Goal: Information Seeking & Learning: Learn about a topic

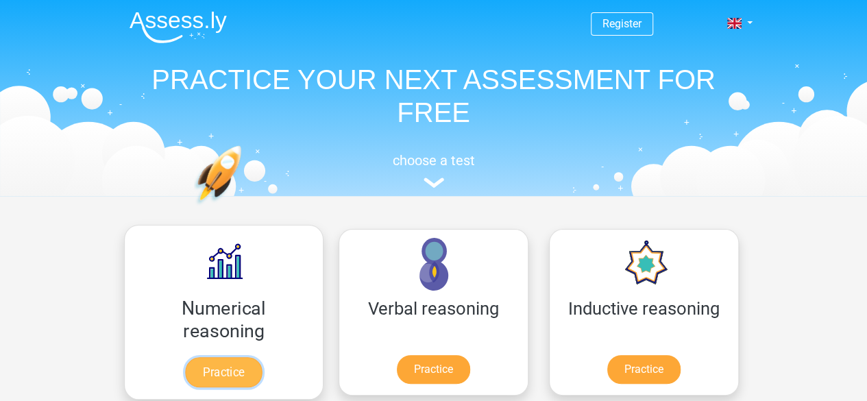
click at [213, 360] on link "Practice" at bounding box center [223, 372] width 77 height 30
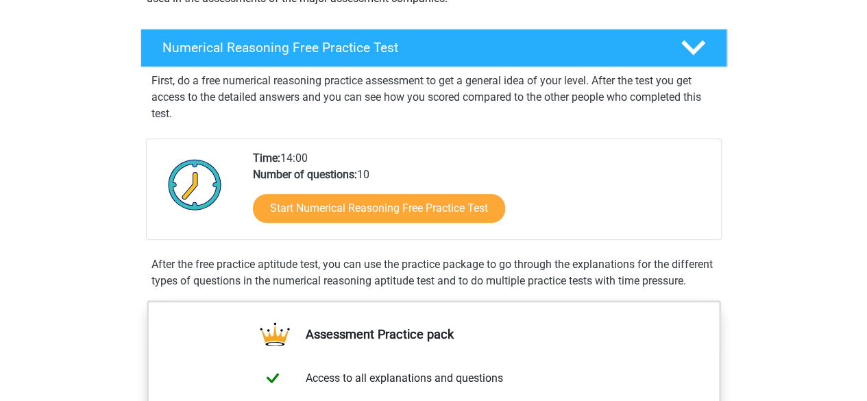
scroll to position [193, 0]
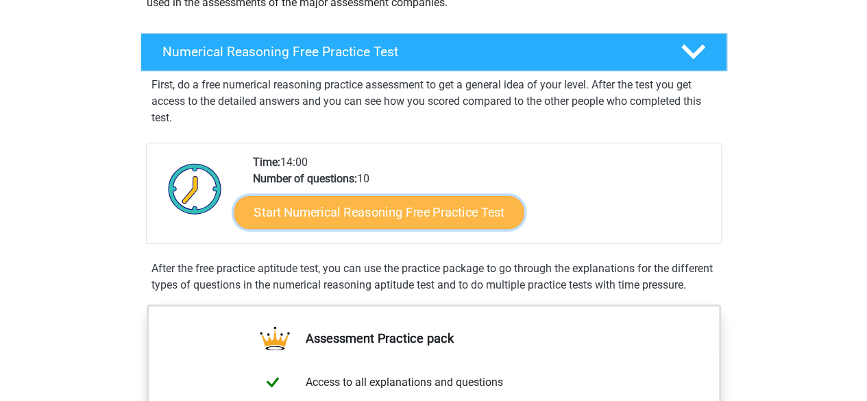
click at [381, 205] on link "Start Numerical Reasoning Free Practice Test" at bounding box center [379, 211] width 290 height 33
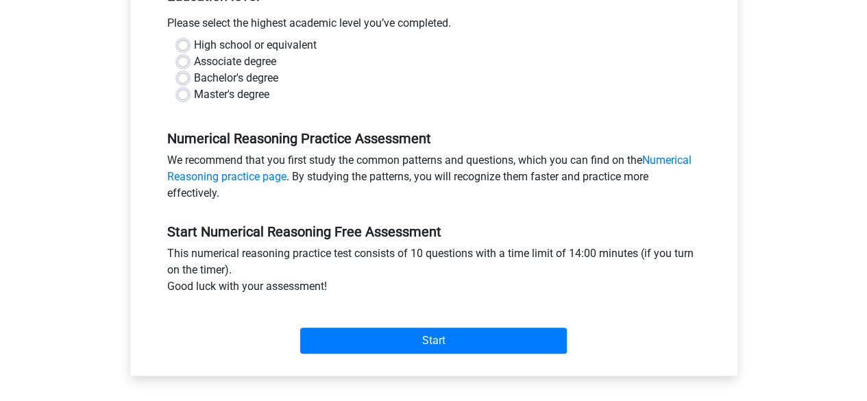
scroll to position [318, 0]
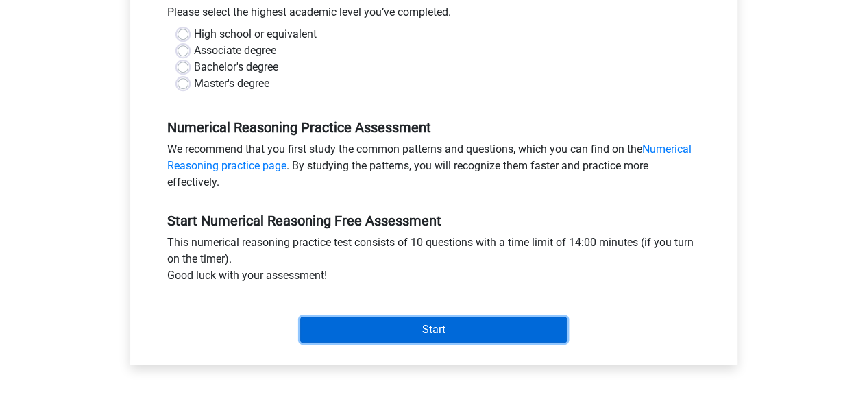
click at [419, 326] on input "Start" at bounding box center [433, 330] width 267 height 26
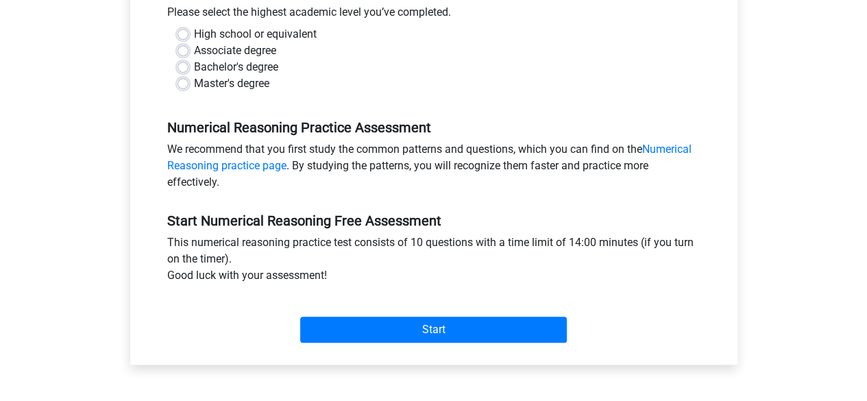
click at [194, 81] on label "Master's degree" at bounding box center [231, 83] width 75 height 16
click at [185, 81] on input "Master's degree" at bounding box center [182, 82] width 11 height 14
radio input "true"
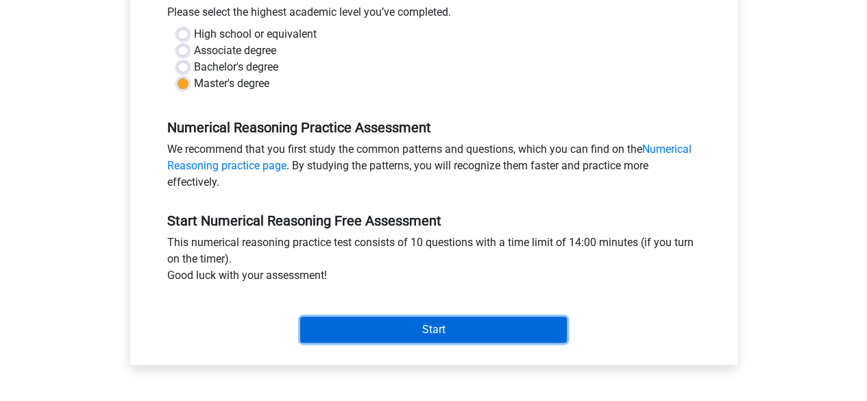
click at [439, 328] on input "Start" at bounding box center [433, 330] width 267 height 26
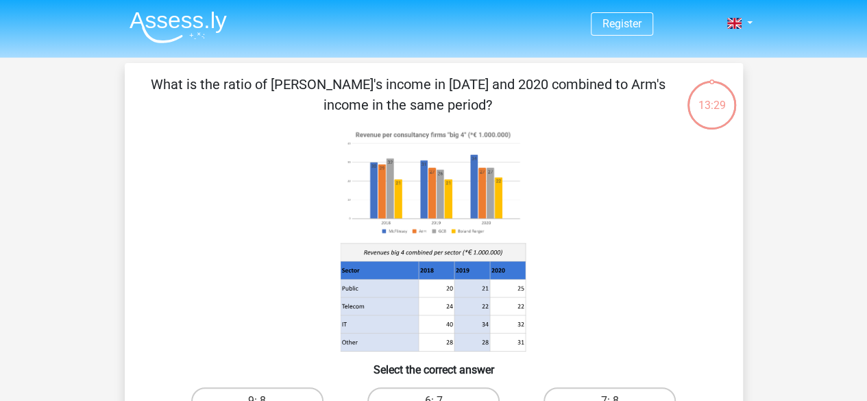
drag, startPoint x: 0, startPoint y: 0, endPoint x: 469, endPoint y: 232, distance: 523.5
click at [469, 232] on g at bounding box center [433, 239] width 187 height 226
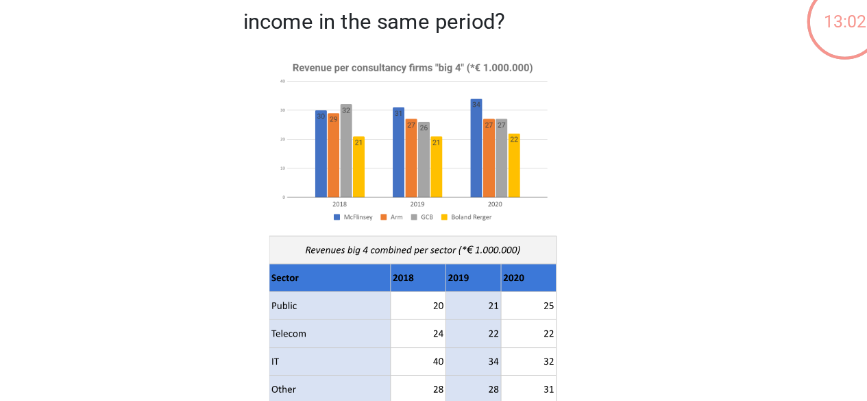
scroll to position [58, 0]
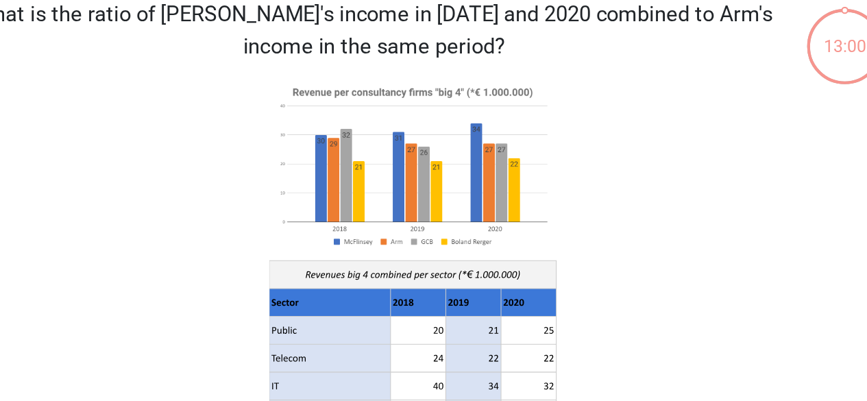
click at [721, 112] on div "What is the ratio of McFlinsey's income in 2018 and 2020 combined to Arm's inco…" at bounding box center [433, 231] width 607 height 430
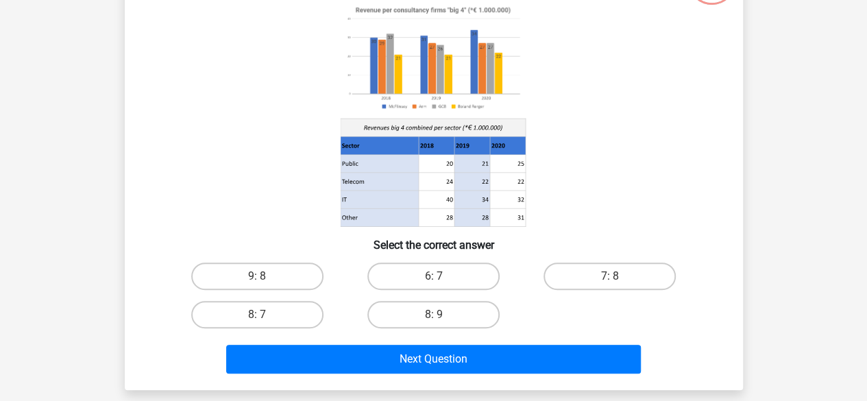
scroll to position [129, 0]
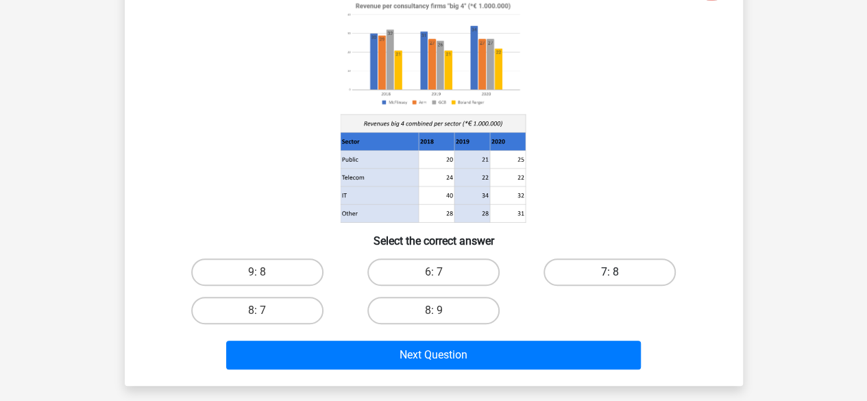
click at [652, 275] on label "7: 8" at bounding box center [609, 271] width 132 height 27
click at [619, 275] on input "7: 8" at bounding box center [614, 276] width 9 height 9
radio input "true"
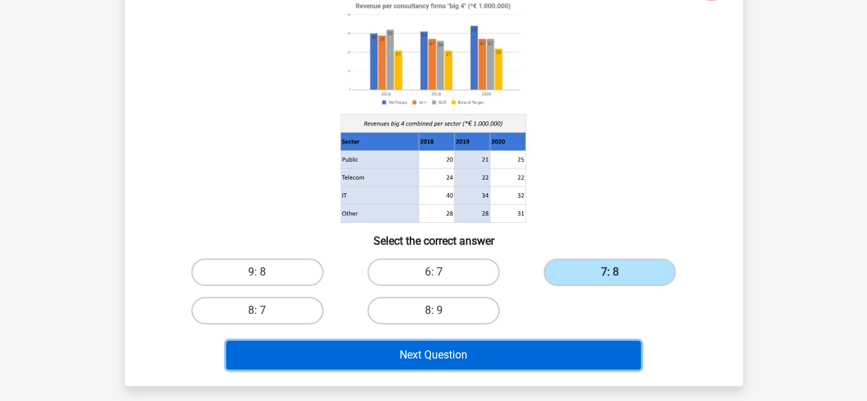
click at [578, 365] on button "Next Question" at bounding box center [433, 355] width 415 height 29
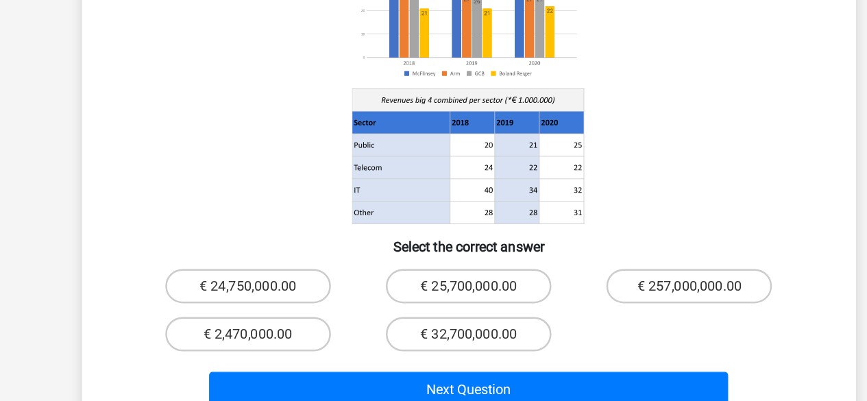
scroll to position [135, 0]
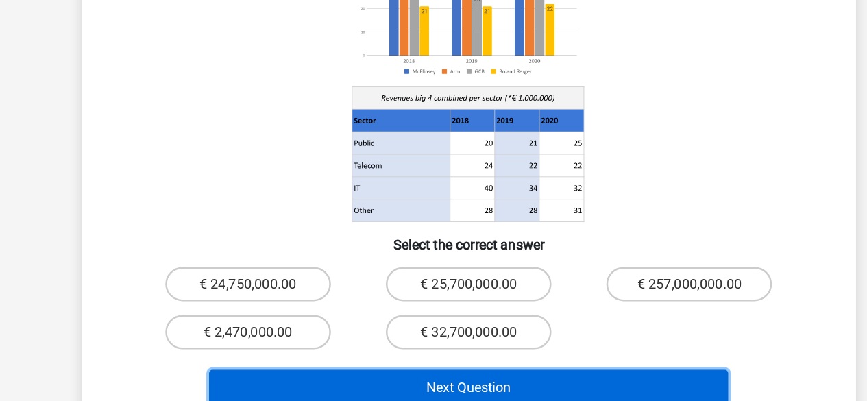
click at [509, 376] on button "Next Question" at bounding box center [433, 390] width 415 height 29
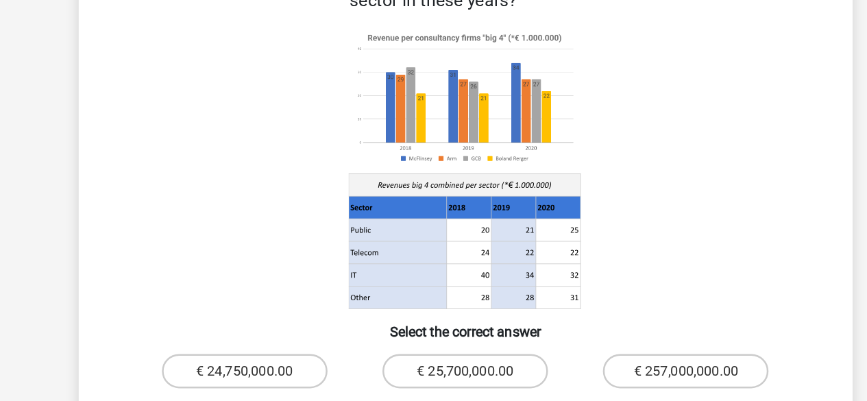
scroll to position [108, 0]
click at [611, 210] on icon at bounding box center [434, 172] width 552 height 226
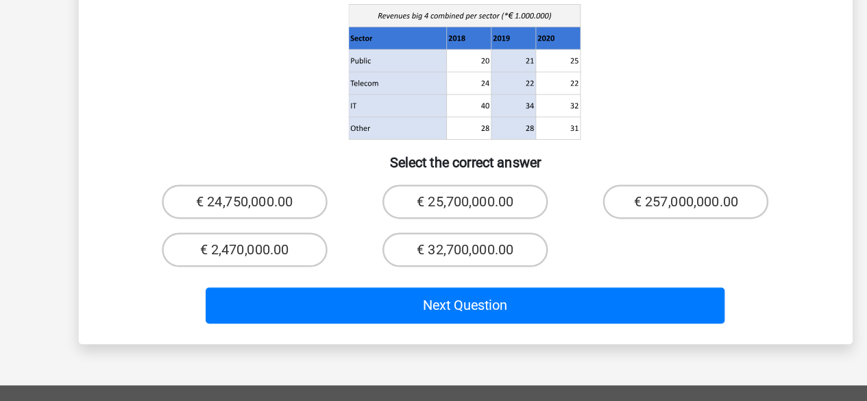
scroll to position [201, 0]
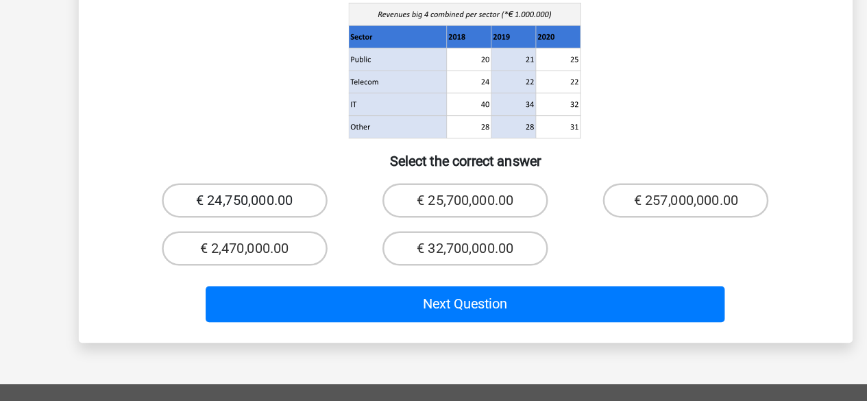
click at [300, 227] on label "€ 24,750,000.00" at bounding box center [257, 240] width 132 height 27
click at [266, 241] on input "€ 24,750,000.00" at bounding box center [261, 245] width 9 height 9
radio input "true"
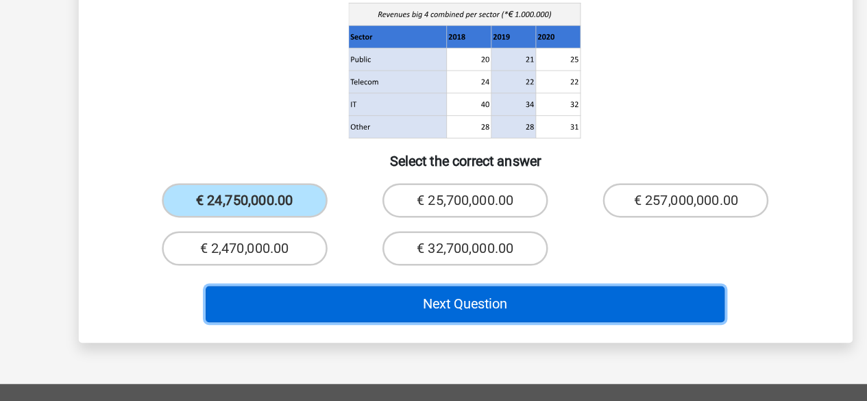
click at [457, 309] on button "Next Question" at bounding box center [433, 323] width 415 height 29
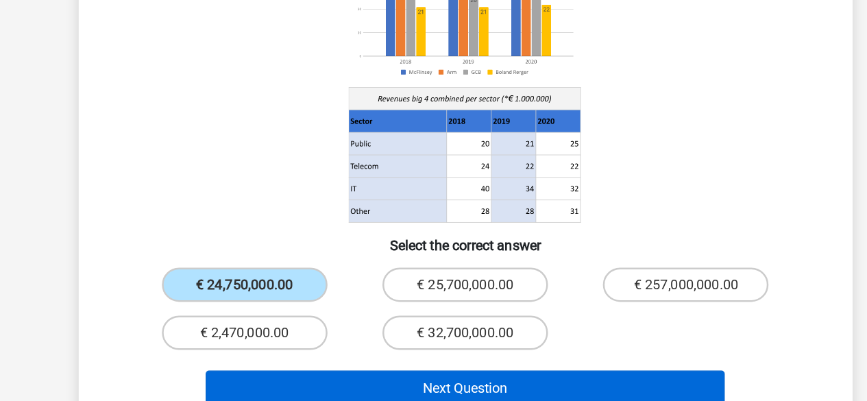
scroll to position [147, 0]
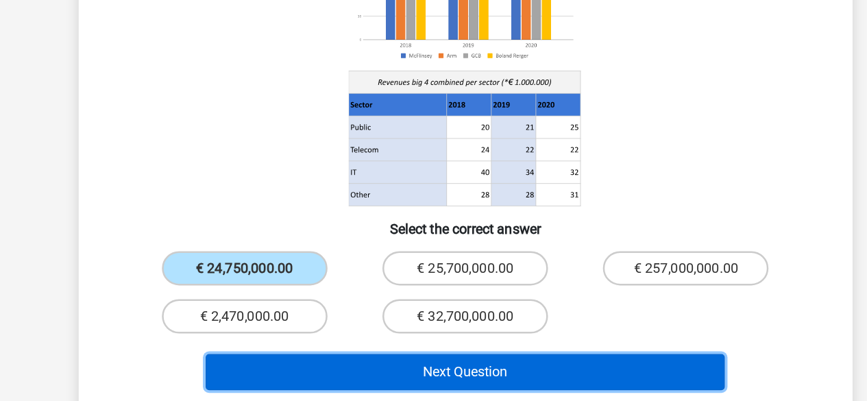
click at [499, 363] on button "Next Question" at bounding box center [433, 377] width 415 height 29
click at [487, 363] on button "Next Question" at bounding box center [433, 377] width 415 height 29
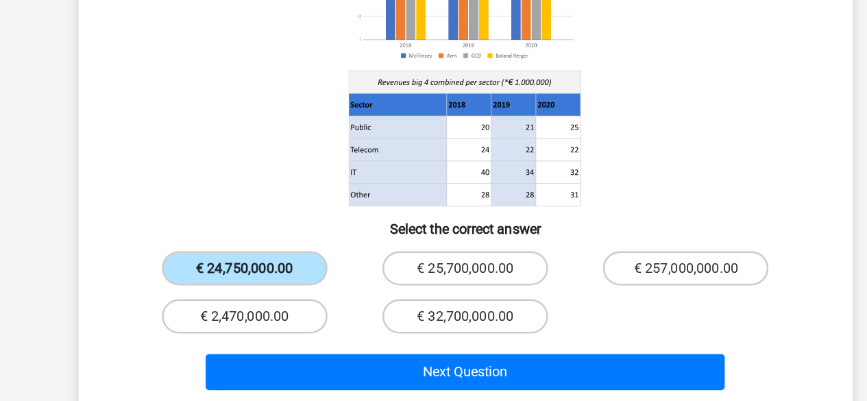
click at [292, 281] on label "€ 24,750,000.00" at bounding box center [257, 294] width 132 height 27
click at [266, 295] on input "€ 24,750,000.00" at bounding box center [261, 299] width 9 height 9
click at [287, 281] on label "€ 24,750,000.00" at bounding box center [257, 294] width 132 height 27
click at [266, 295] on input "€ 24,750,000.00" at bounding box center [261, 299] width 9 height 9
click at [287, 281] on label "€ 24,750,000.00" at bounding box center [257, 294] width 132 height 27
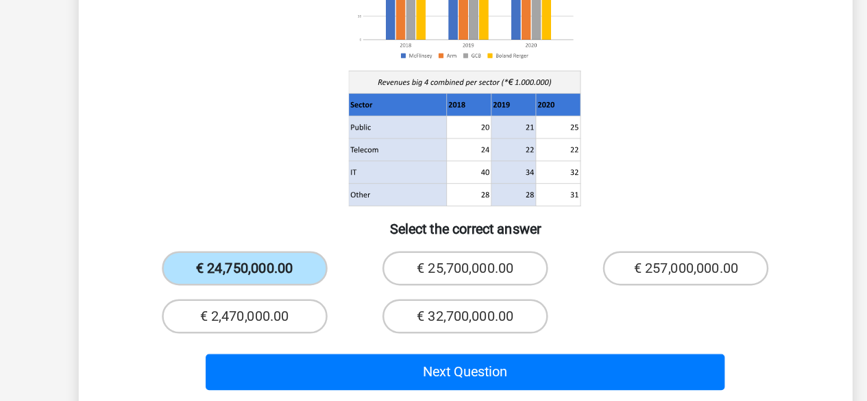
click at [266, 295] on input "€ 24,750,000.00" at bounding box center [261, 299] width 9 height 9
click at [290, 319] on label "€ 2,470,000.00" at bounding box center [257, 332] width 132 height 27
click at [266, 333] on input "€ 2,470,000.00" at bounding box center [261, 337] width 9 height 9
radio input "true"
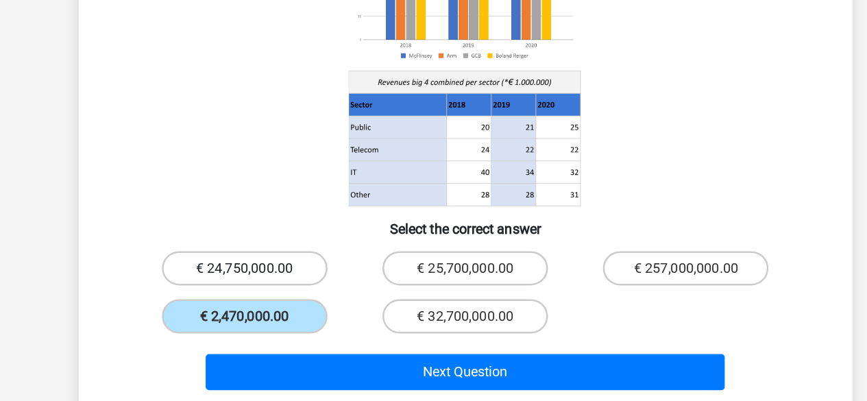
click at [276, 281] on label "€ 24,750,000.00" at bounding box center [257, 294] width 132 height 27
click at [266, 295] on input "€ 24,750,000.00" at bounding box center [261, 299] width 9 height 9
radio input "true"
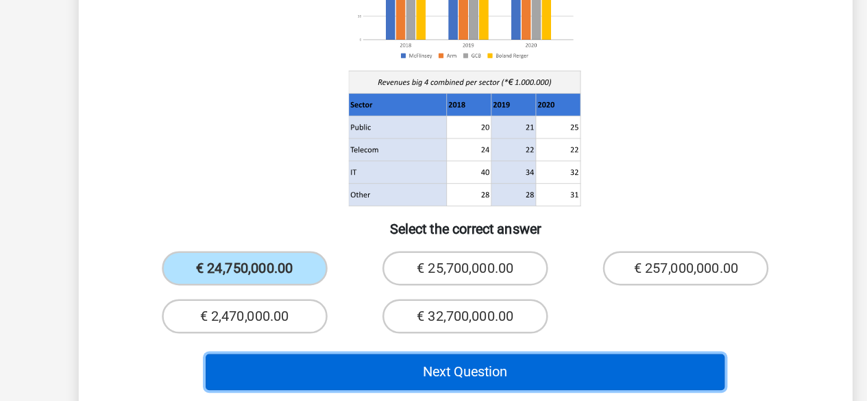
click at [432, 363] on button "Next Question" at bounding box center [433, 377] width 415 height 29
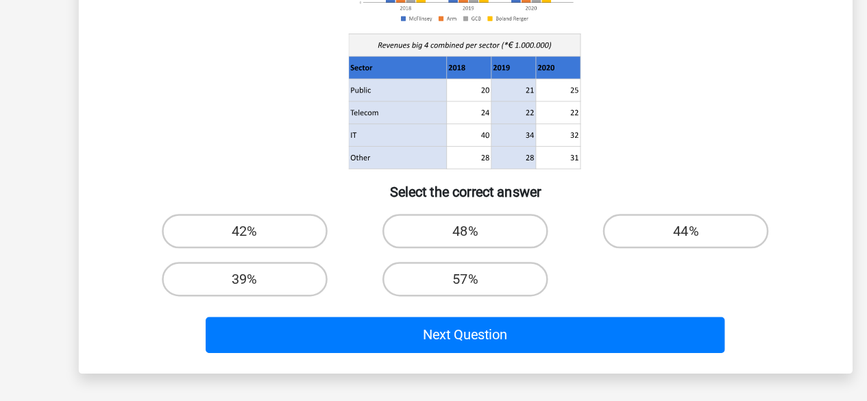
scroll to position [138, 0]
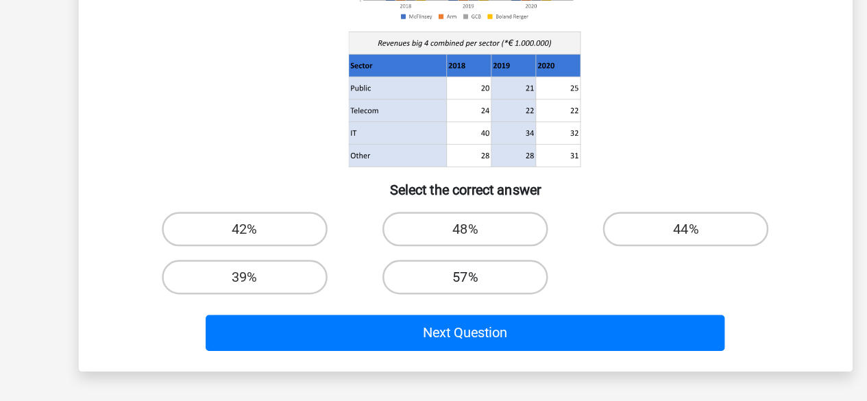
click at [458, 304] on label "57%" at bounding box center [433, 301] width 132 height 27
click at [442, 304] on input "57%" at bounding box center [437, 306] width 9 height 9
radio input "true"
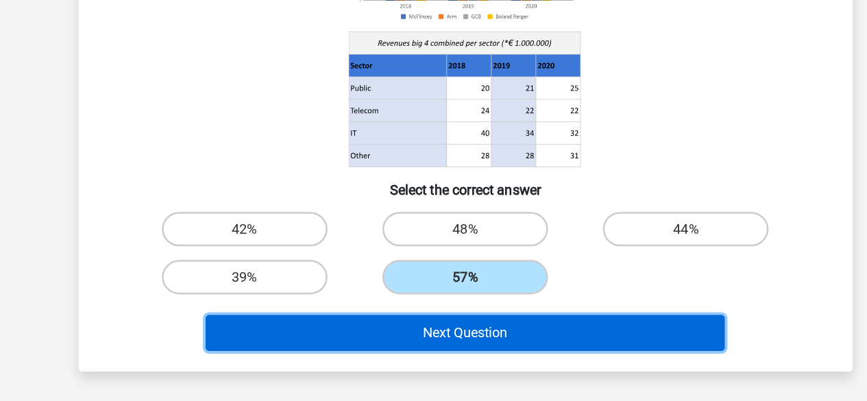
click at [502, 345] on button "Next Question" at bounding box center [433, 346] width 415 height 29
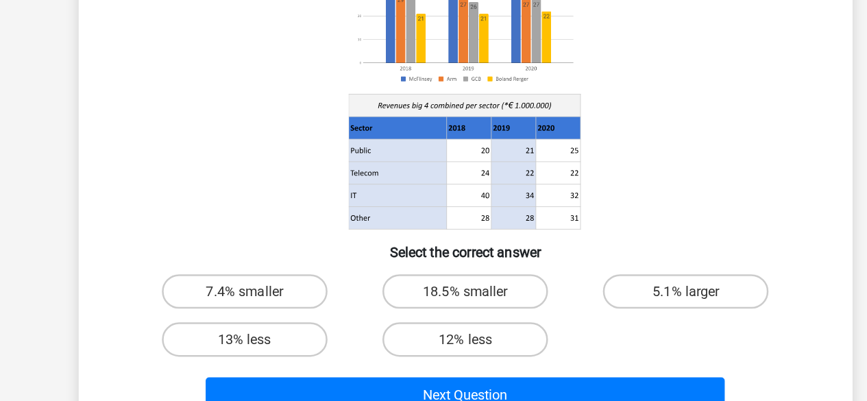
scroll to position [90, 0]
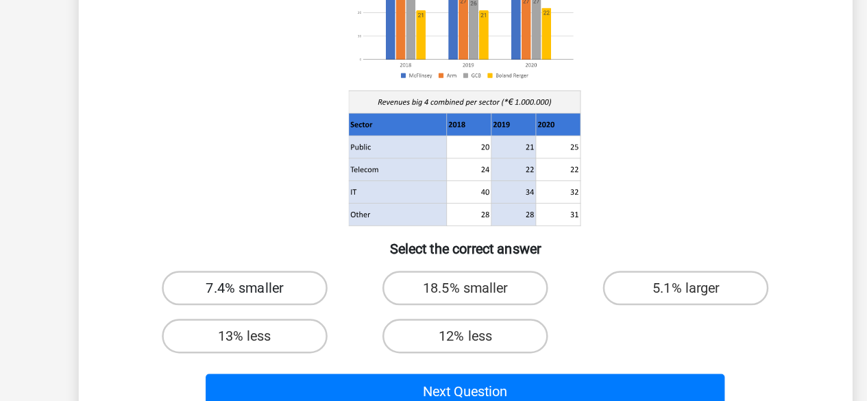
click at [297, 303] on label "7.4% smaller" at bounding box center [257, 310] width 132 height 27
click at [266, 310] on input "7.4% smaller" at bounding box center [261, 314] width 9 height 9
radio input "true"
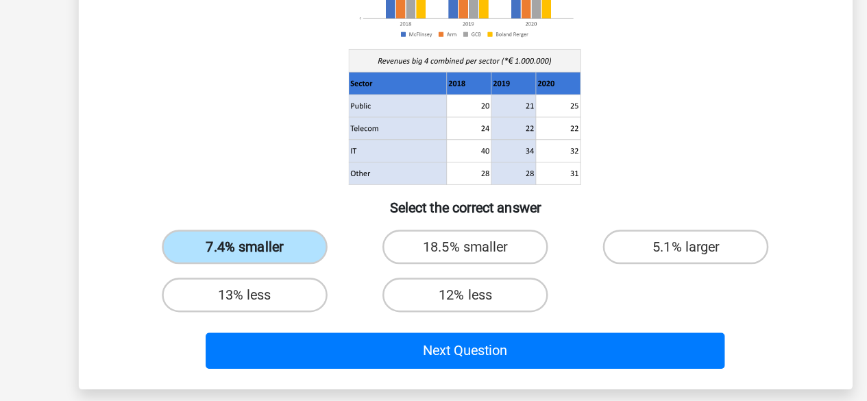
scroll to position [151, 0]
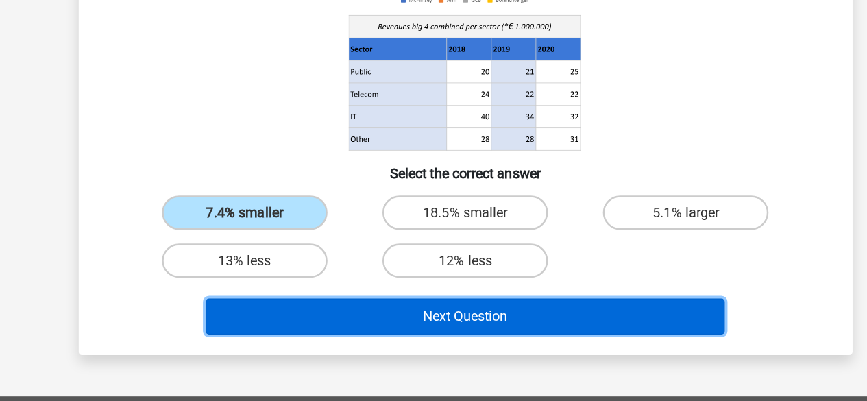
click at [522, 333] on button "Next Question" at bounding box center [433, 333] width 415 height 29
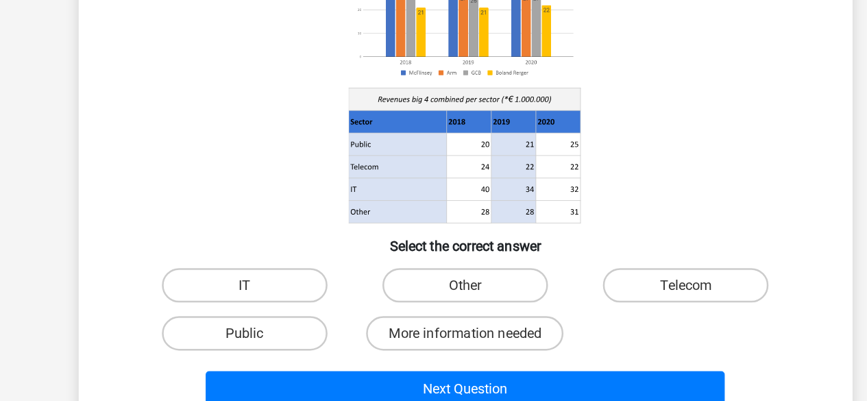
scroll to position [108, 0]
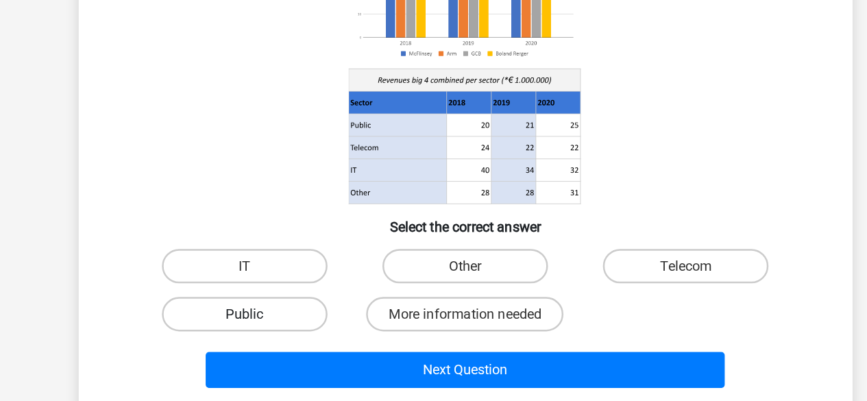
click at [281, 330] on label "Public" at bounding box center [257, 330] width 132 height 27
click at [266, 331] on input "Public" at bounding box center [261, 335] width 9 height 9
radio input "true"
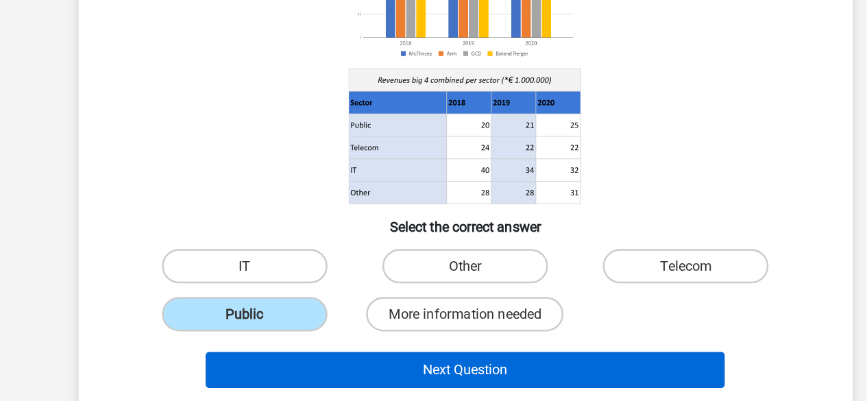
click at [462, 377] on button "Next Question" at bounding box center [433, 375] width 415 height 29
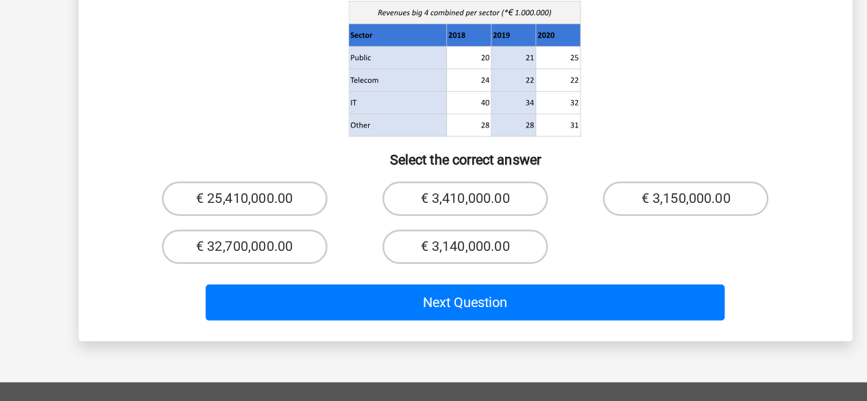
scroll to position [184, 0]
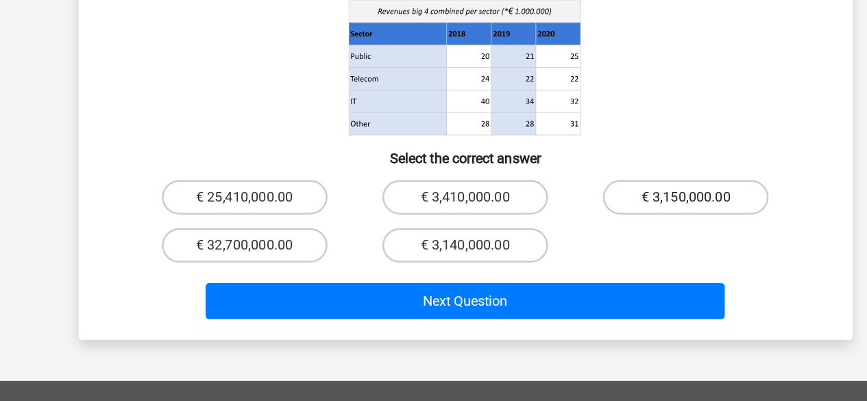
click at [606, 224] on label "€ 3,150,000.00" at bounding box center [609, 237] width 132 height 27
click at [610, 238] on input "€ 3,150,000.00" at bounding box center [614, 242] width 9 height 9
radio input "true"
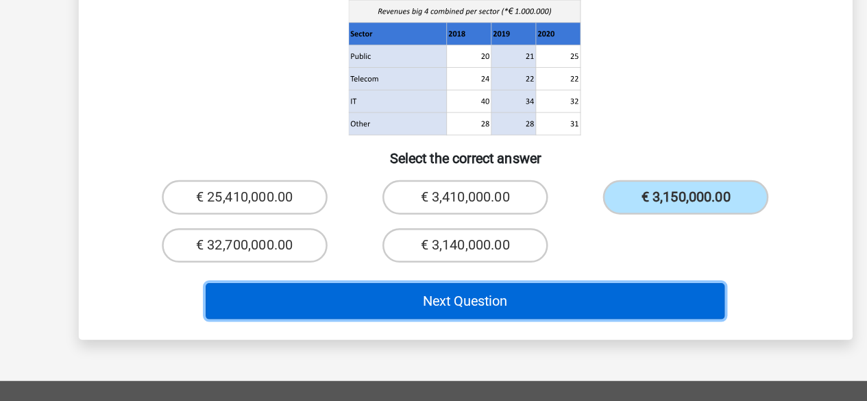
click at [555, 306] on button "Next Question" at bounding box center [433, 320] width 415 height 29
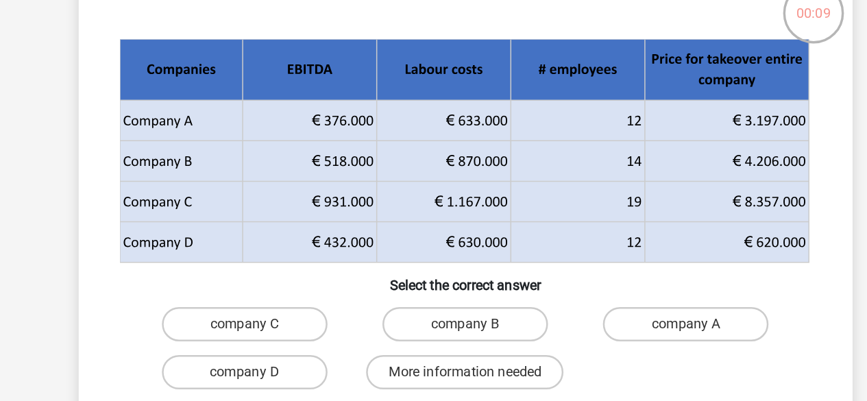
scroll to position [61, 0]
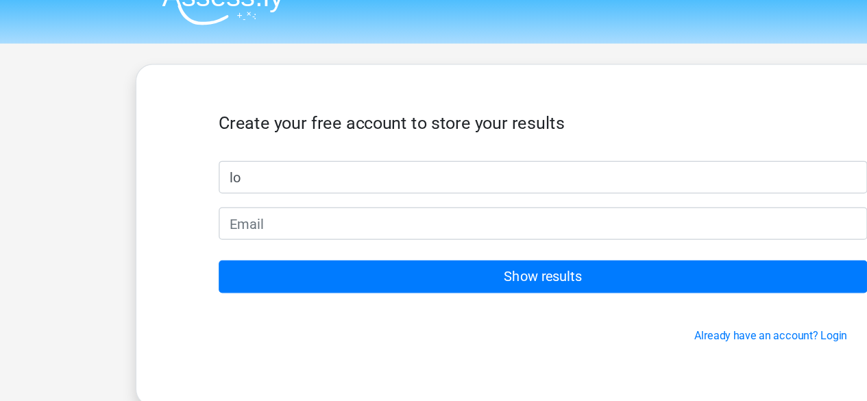
type input "lo"
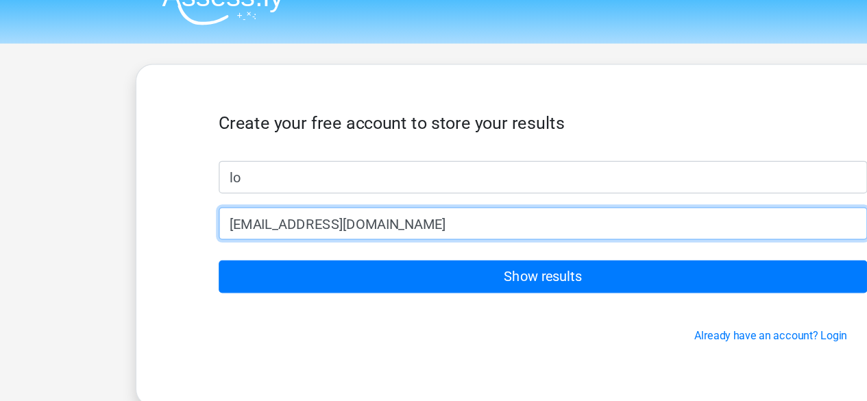
type input "[EMAIL_ADDRESS][DOMAIN_NAME]"
click at [175, 231] on input "Show results" at bounding box center [434, 244] width 518 height 26
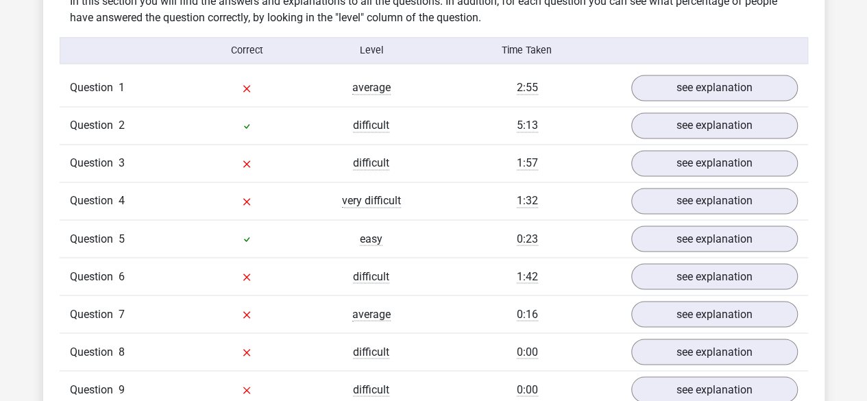
scroll to position [1087, 0]
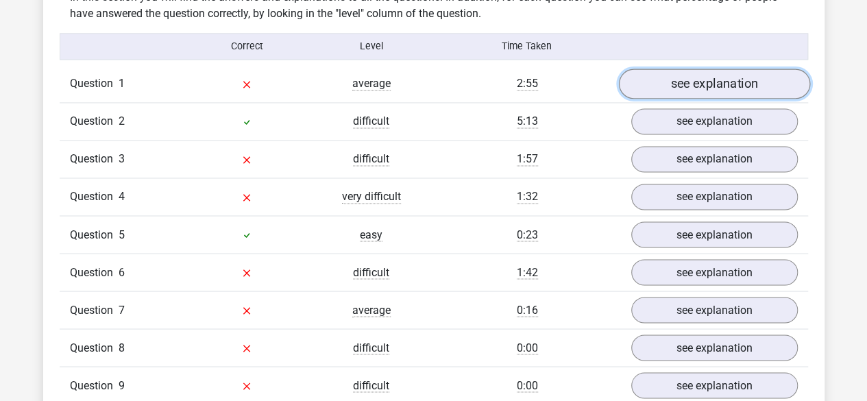
click at [738, 84] on link "see explanation" at bounding box center [713, 84] width 191 height 30
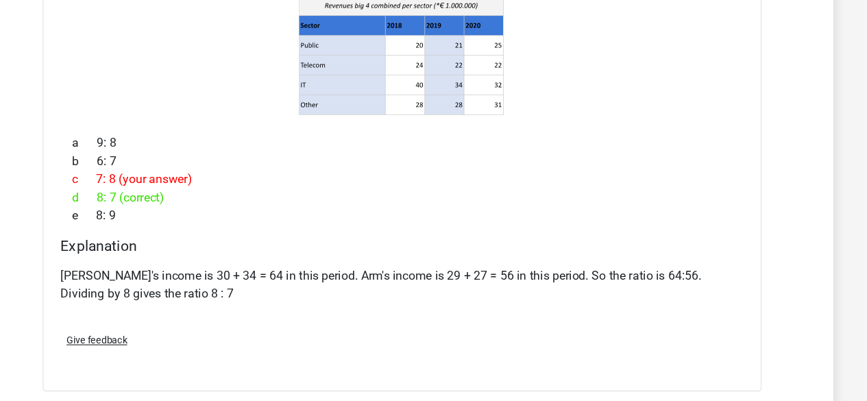
scroll to position [1423, 0]
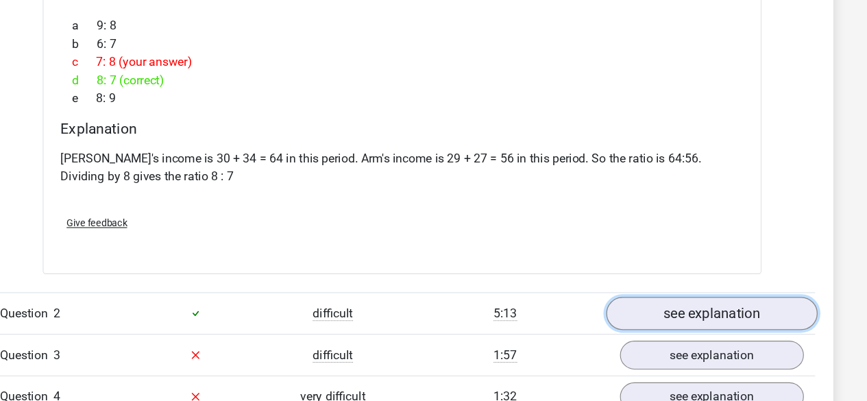
click at [759, 317] on link "see explanation" at bounding box center [713, 321] width 191 height 30
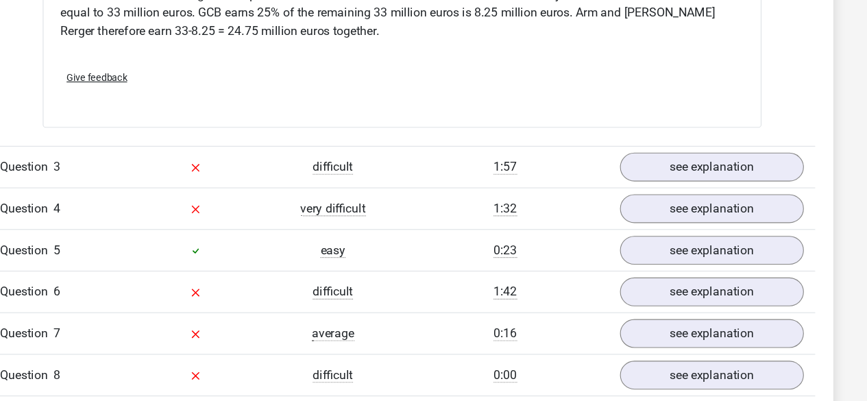
scroll to position [2199, 0]
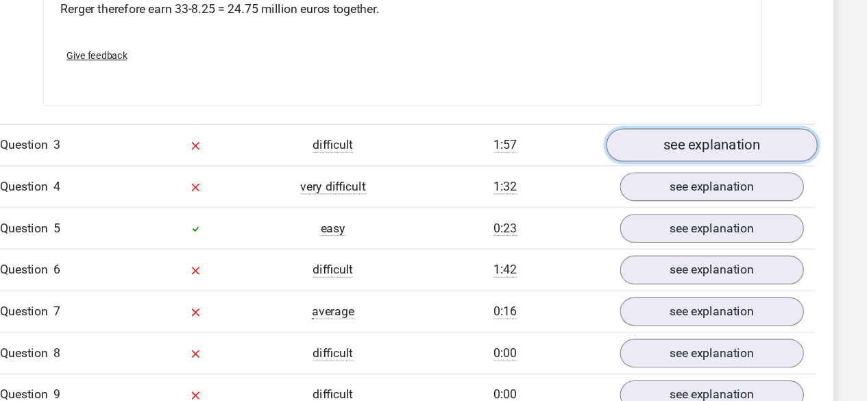
click at [769, 154] on link "see explanation" at bounding box center [713, 169] width 191 height 30
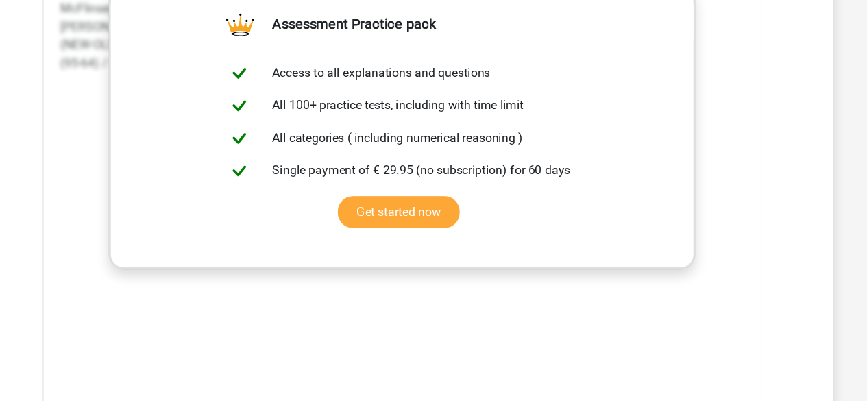
scroll to position [2751, 0]
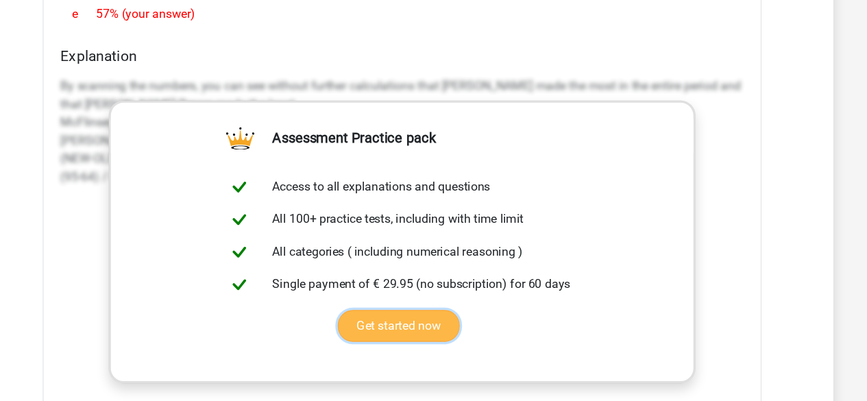
click at [469, 289] on link "Get started now" at bounding box center [431, 295] width 110 height 29
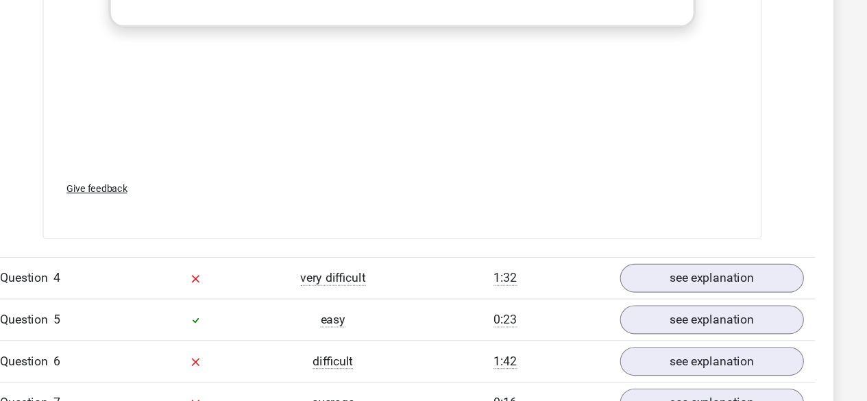
scroll to position [3072, 0]
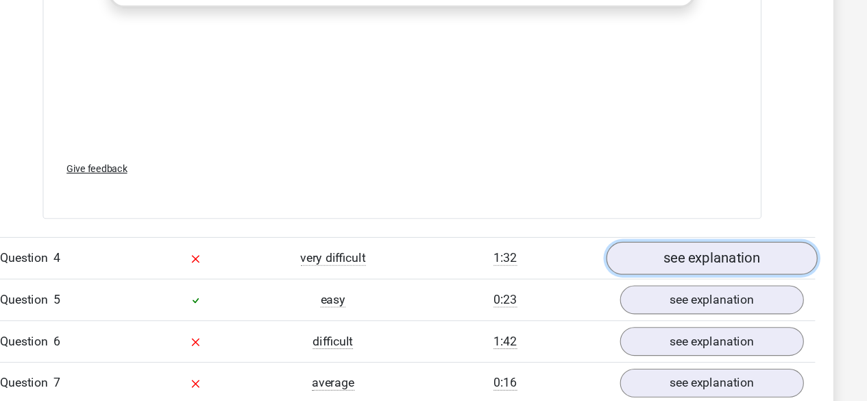
click at [752, 237] on link "see explanation" at bounding box center [713, 252] width 191 height 30
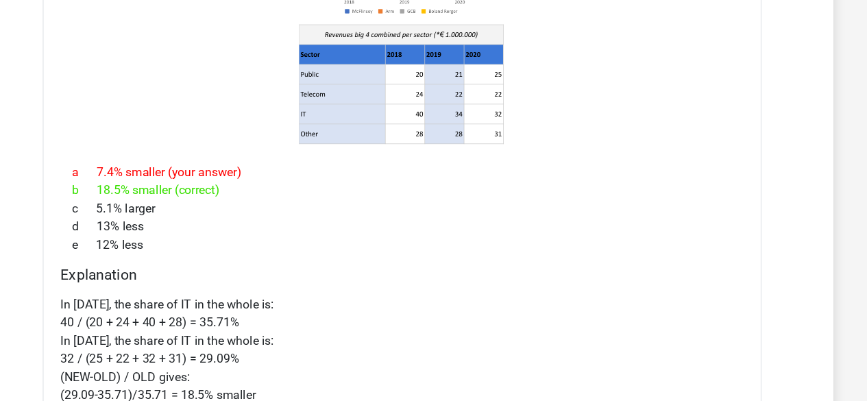
scroll to position [3453, 0]
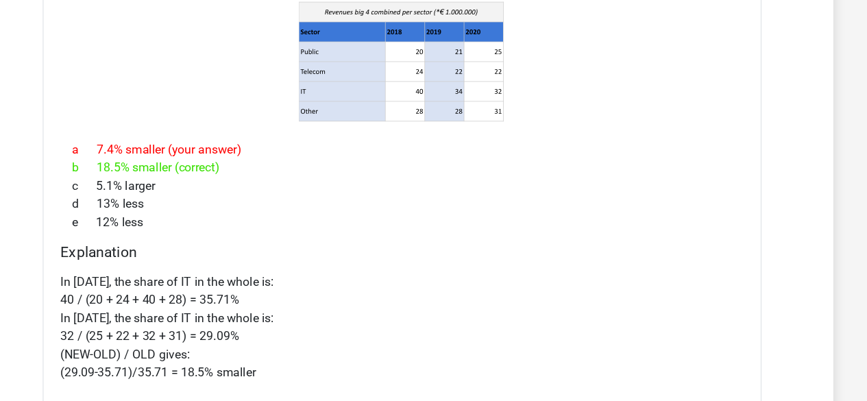
scroll to position [3754, 0]
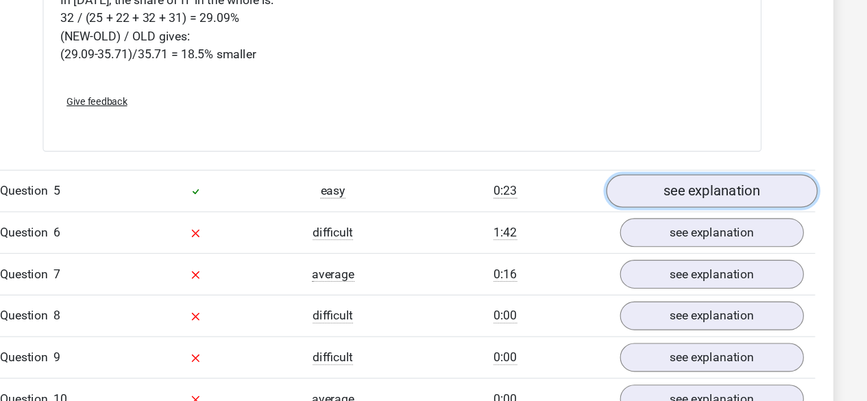
click at [779, 195] on link "see explanation" at bounding box center [713, 210] width 191 height 30
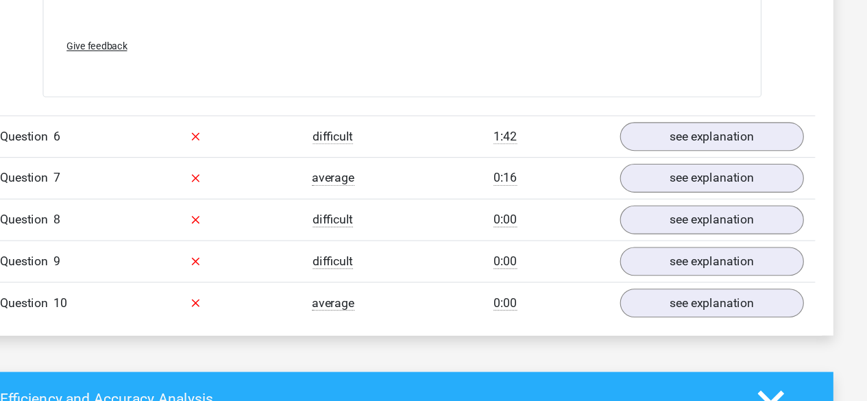
scroll to position [4745, 0]
click at [746, 146] on link "see explanation" at bounding box center [713, 161] width 191 height 30
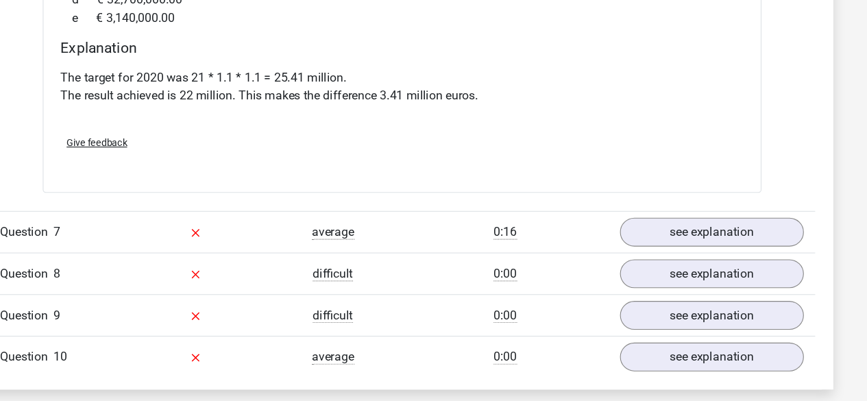
scroll to position [5256, 0]
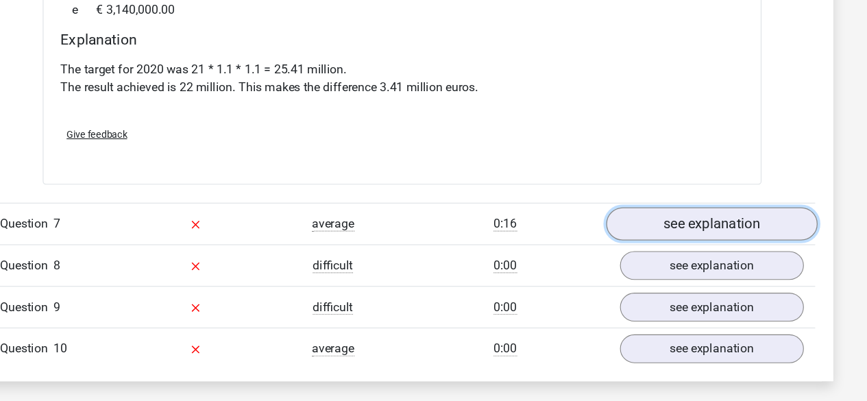
click at [756, 225] on link "see explanation" at bounding box center [713, 240] width 191 height 30
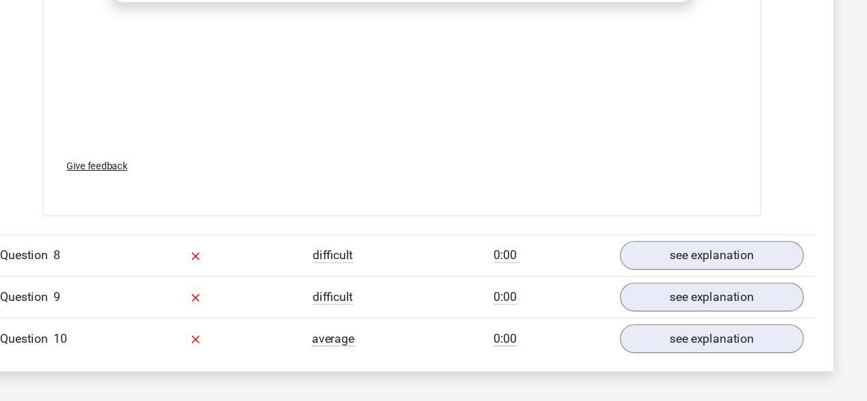
scroll to position [6145, 0]
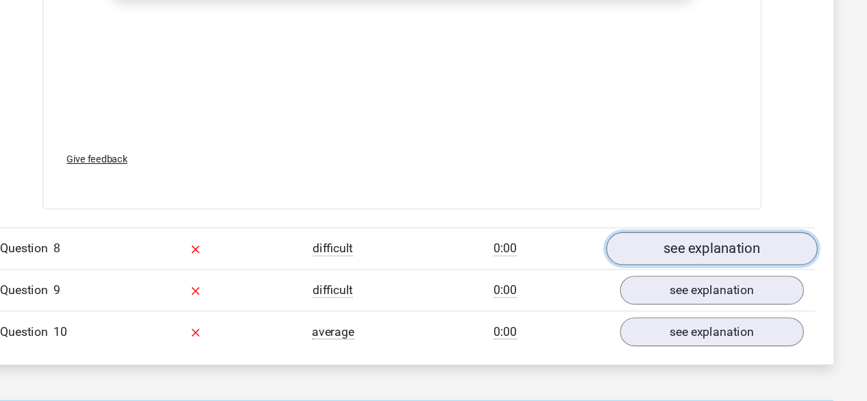
click at [752, 247] on link "see explanation" at bounding box center [713, 262] width 191 height 30
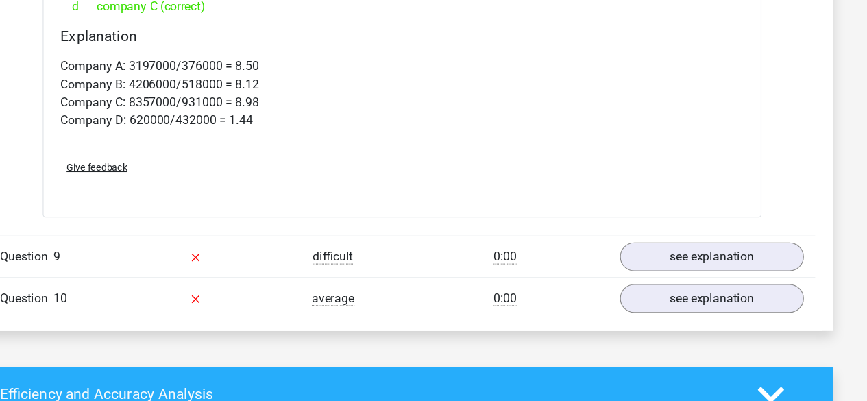
scroll to position [6698, 0]
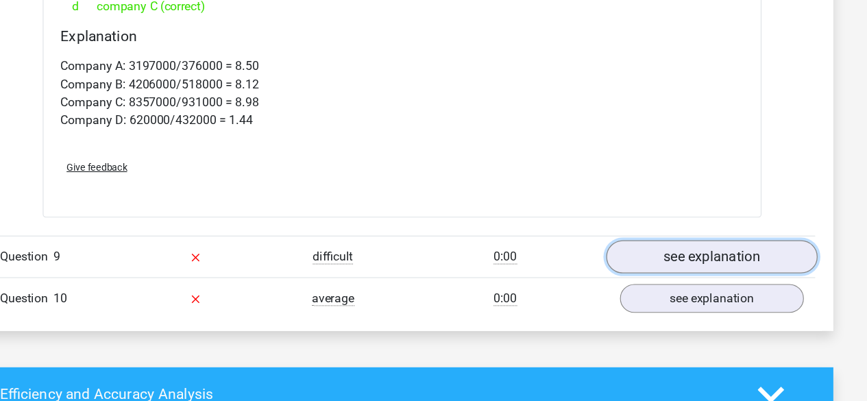
click at [765, 255] on link "see explanation" at bounding box center [713, 270] width 191 height 30
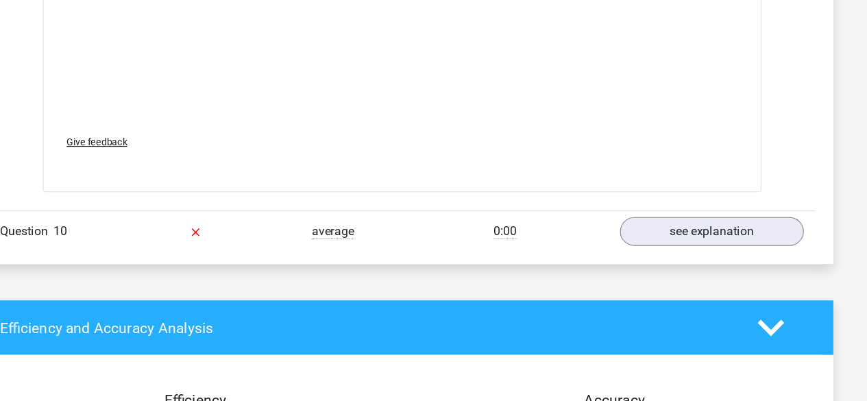
scroll to position [7668, 0]
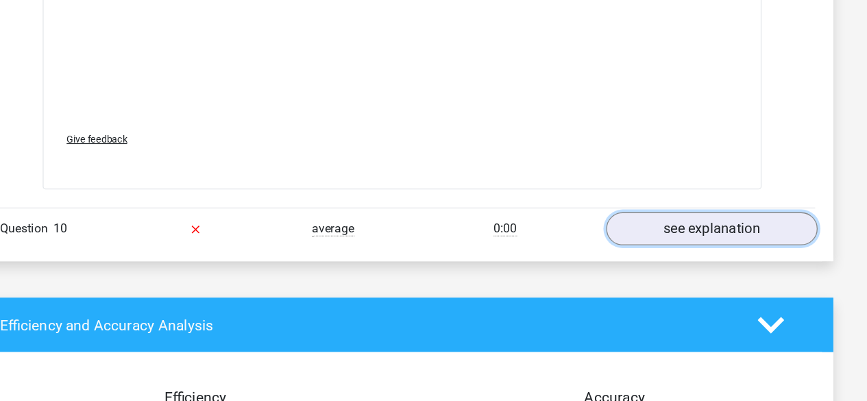
click at [745, 230] on link "see explanation" at bounding box center [713, 245] width 191 height 30
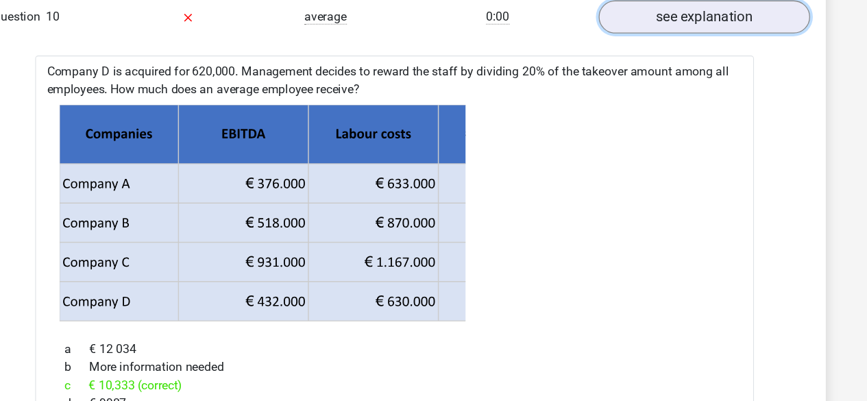
scroll to position [7873, 0]
